Goal: Task Accomplishment & Management: Complete application form

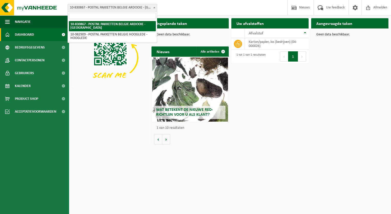
click at [155, 9] on span at bounding box center [154, 7] width 5 height 7
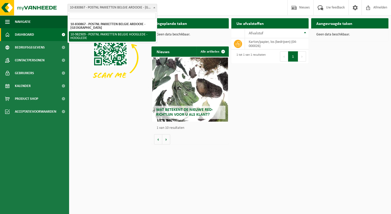
select select "162888"
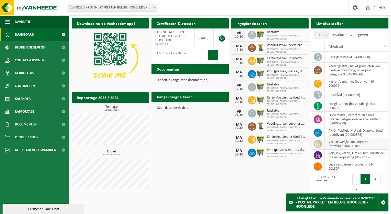
click at [355, 144] on td "vertrouwelijke documenten (recyclage) (04-001073)" at bounding box center [357, 143] width 64 height 11
click at [385, 202] on span "button" at bounding box center [383, 202] width 5 height 5
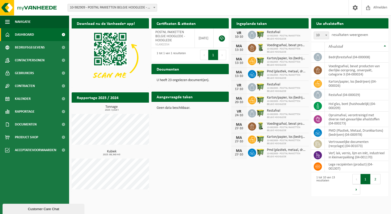
drag, startPoint x: 346, startPoint y: 144, endPoint x: 299, endPoint y: 168, distance: 52.2
click at [299, 168] on div "Download nu de Vanheede+ app! Verberg Certificaten & attesten Bekijk uw certifi…" at bounding box center [230, 109] width 320 height 186
click at [340, 143] on td "vertrouwelijke documenten (recyclage) (04-001073)" at bounding box center [357, 143] width 64 height 11
click at [318, 144] on icon at bounding box center [318, 143] width 5 height 5
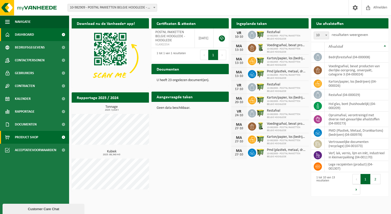
click at [22, 134] on span "Product Shop" at bounding box center [26, 137] width 23 height 13
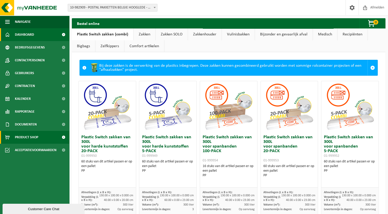
click at [38, 36] on link "Dashboard" at bounding box center [34, 34] width 69 height 13
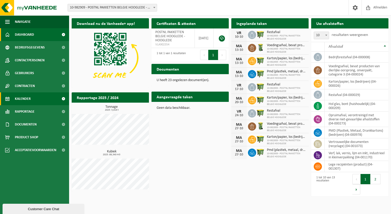
click at [25, 97] on span "Kalender" at bounding box center [23, 98] width 16 height 13
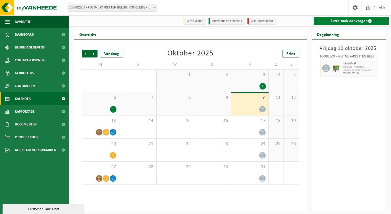
click at [339, 21] on link "Extra taak aanvragen" at bounding box center [352, 21] width 76 height 8
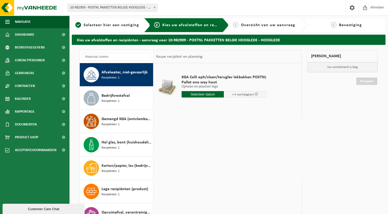
scroll to position [125, 0]
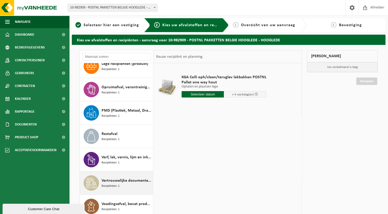
click at [133, 182] on span "Vertrouwelijke documenten (recyclage)" at bounding box center [126, 180] width 50 height 6
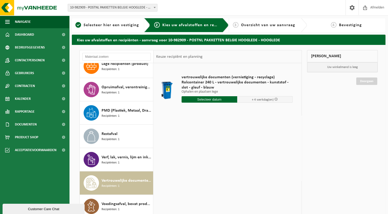
click at [122, 182] on span "Vertrouwelijke documenten (recyclage)" at bounding box center [126, 180] width 50 height 6
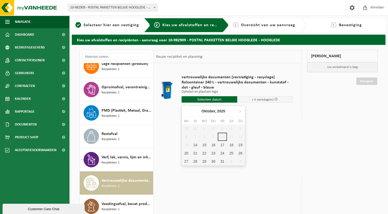
click at [226, 100] on input "text" at bounding box center [209, 99] width 56 height 6
click at [197, 144] on div "14" at bounding box center [195, 145] width 9 height 8
type input "Van 2025-10-14"
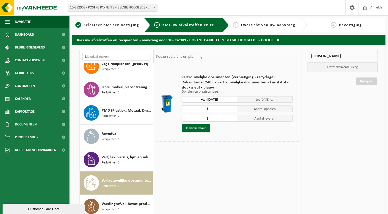
click at [214, 108] on input "1" at bounding box center [209, 108] width 56 height 7
type input "3"
click at [213, 117] on input "1" at bounding box center [209, 118] width 56 height 7
type input "3"
click at [194, 128] on button "In winkelmand" at bounding box center [196, 128] width 28 height 8
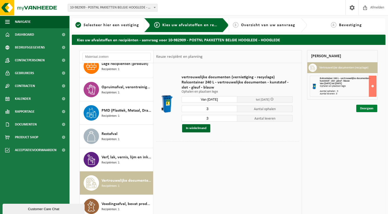
click at [368, 110] on link "Doorgaan" at bounding box center [366, 108] width 21 height 7
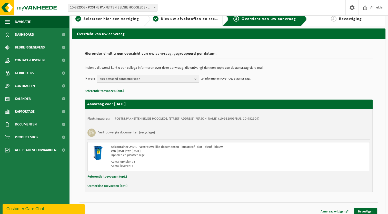
scroll to position [10, 0]
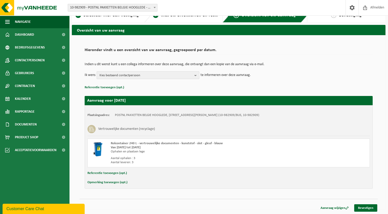
click at [197, 75] on b "button" at bounding box center [196, 74] width 5 height 7
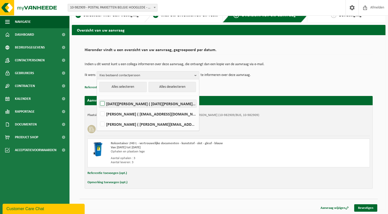
click at [104, 105] on label "LUCIA CATTHOOR ( lucia.catthoor@postnl.be )" at bounding box center [147, 104] width 97 height 8
click at [98, 97] on input "LUCIA CATTHOOR ( lucia.catthoor@postnl.be )" at bounding box center [98, 97] width 0 height 0
checkbox input "true"
click at [103, 112] on label "Lien Knuyts ( lien.knuyts@postnl.nl )" at bounding box center [147, 114] width 97 height 8
click at [98, 107] on input "Lien Knuyts ( lien.knuyts@postnl.nl )" at bounding box center [98, 107] width 0 height 0
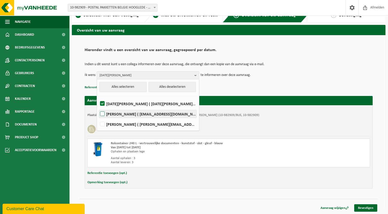
checkbox input "true"
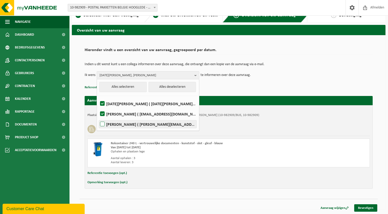
click at [103, 122] on label "Simon Spruytte ( simon.spruytte@postnl.be )" at bounding box center [147, 124] width 97 height 8
click at [98, 118] on input "Simon Spruytte ( simon.spruytte@postnl.be )" at bounding box center [98, 117] width 0 height 0
checkbox input "true"
click at [126, 90] on button "Alles selecteren" at bounding box center [122, 87] width 47 height 10
click at [236, 90] on p "Referentie toevoegen (opt.)" at bounding box center [229, 87] width 288 height 7
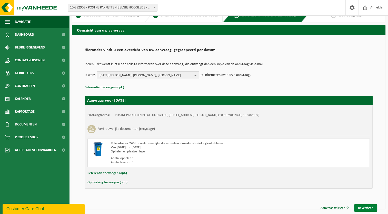
click at [365, 211] on link "Bevestigen" at bounding box center [365, 207] width 23 height 7
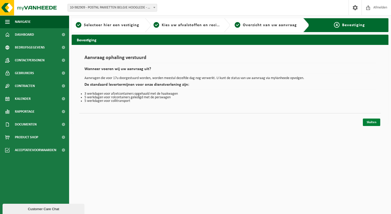
click at [371, 122] on link "Sluiten" at bounding box center [371, 121] width 17 height 7
